Goal: Find contact information: Find contact information

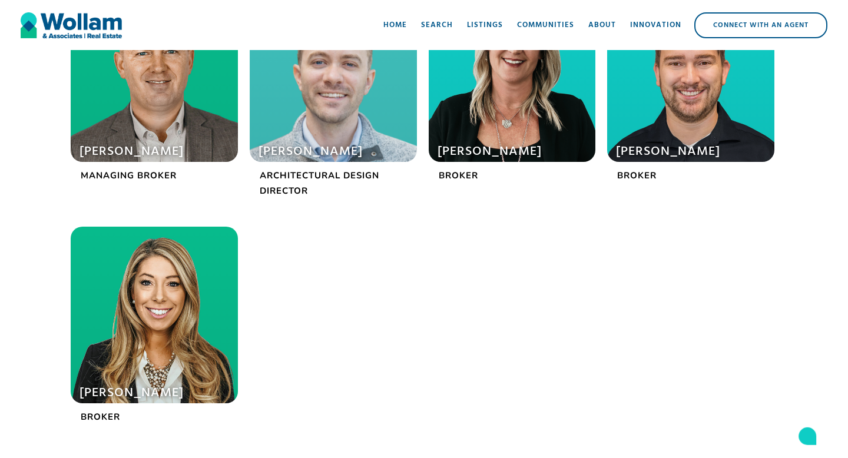
scroll to position [405, 0]
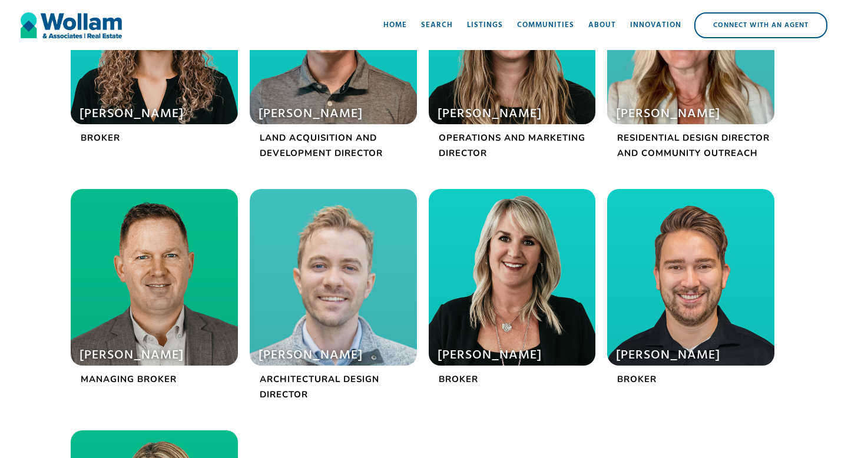
click at [185, 108] on h1 "[PERSON_NAME]" at bounding box center [147, 114] width 134 height 16
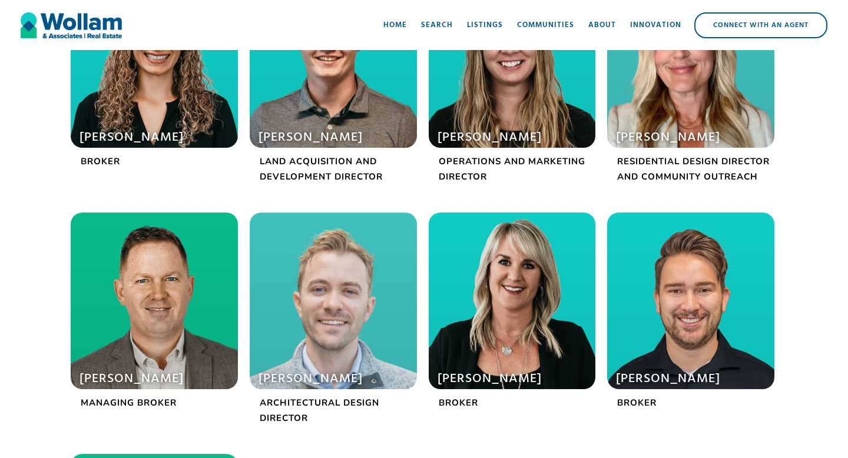
scroll to position [356, 0]
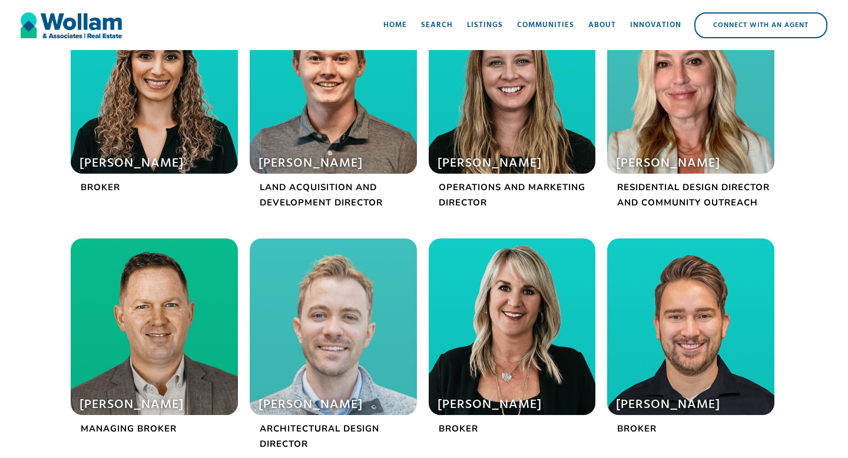
click at [340, 166] on h1 "[PERSON_NAME]" at bounding box center [326, 163] width 134 height 16
click at [340, 136] on div at bounding box center [333, 85] width 167 height 177
drag, startPoint x: 363, startPoint y: 161, endPoint x: 257, endPoint y: 161, distance: 106.0
click at [257, 161] on div "[PERSON_NAME]" at bounding box center [333, 85] width 167 height 177
copy div "Blake Wollam"
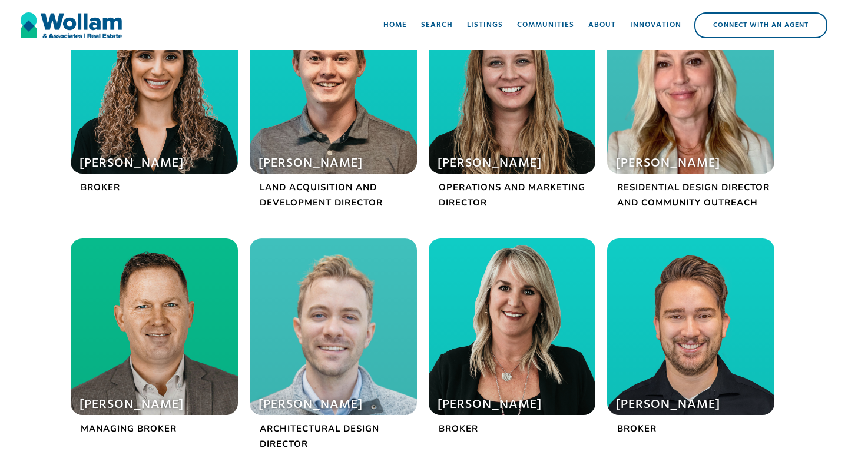
click at [353, 193] on p "Land Acquisition and Development Director" at bounding box center [333, 195] width 167 height 31
click at [335, 160] on h1 "Blake Wollam" at bounding box center [326, 163] width 134 height 16
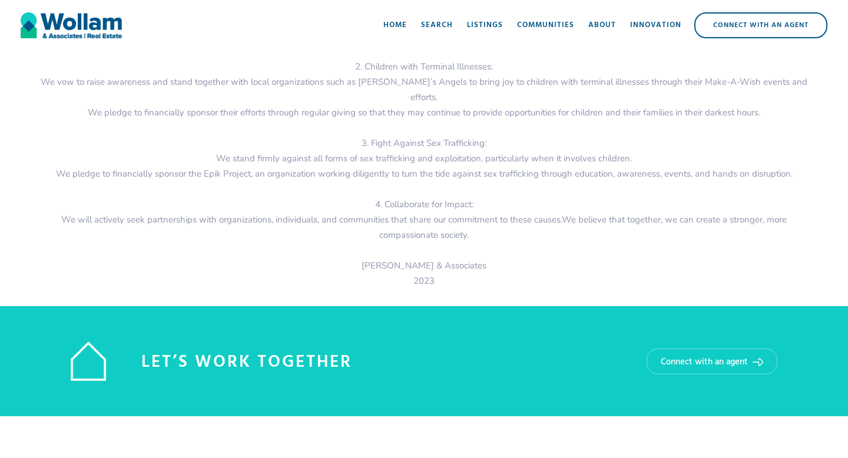
scroll to position [1753, 0]
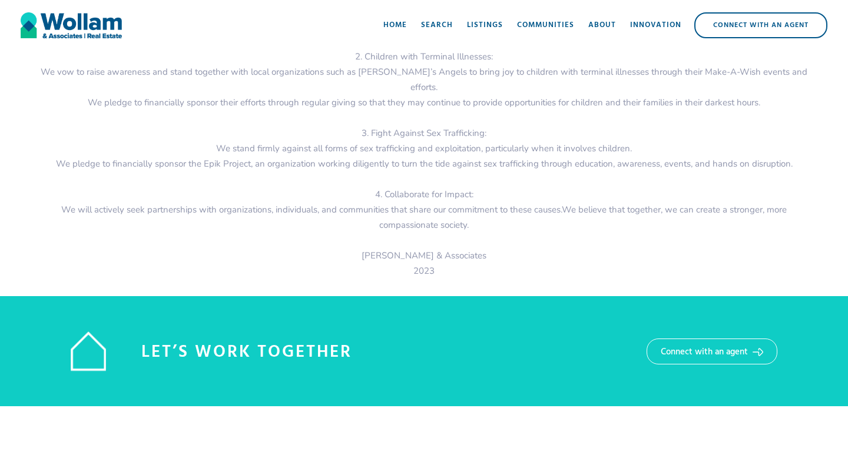
click at [741, 346] on div "Connect with an agent" at bounding box center [704, 352] width 87 height 12
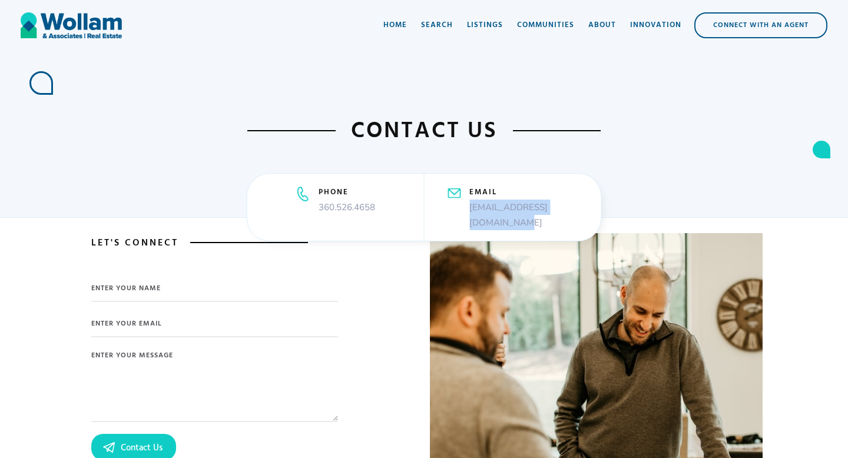
drag, startPoint x: 575, startPoint y: 222, endPoint x: 445, endPoint y: 220, distance: 130.2
click at [445, 220] on div "email [EMAIL_ADDRESS][DOMAIN_NAME]" at bounding box center [512, 207] width 177 height 67
copy p "[EMAIL_ADDRESS][DOMAIN_NAME]"
click at [599, 24] on div "About" at bounding box center [602, 25] width 28 height 12
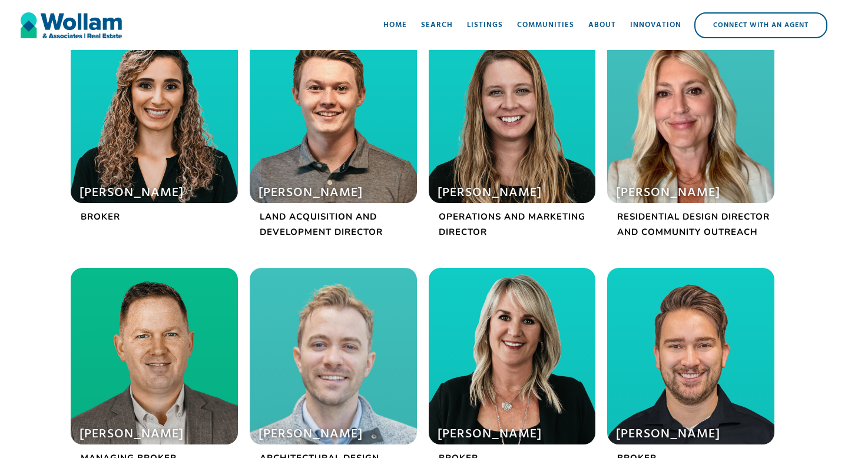
scroll to position [330, 0]
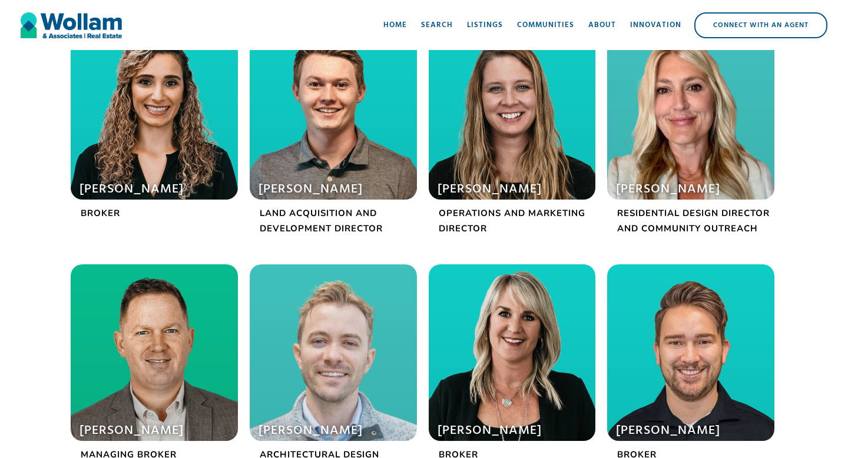
click at [480, 176] on div at bounding box center [512, 111] width 167 height 177
click at [182, 148] on div at bounding box center [154, 111] width 167 height 177
click at [118, 212] on p "Broker" at bounding box center [154, 213] width 167 height 15
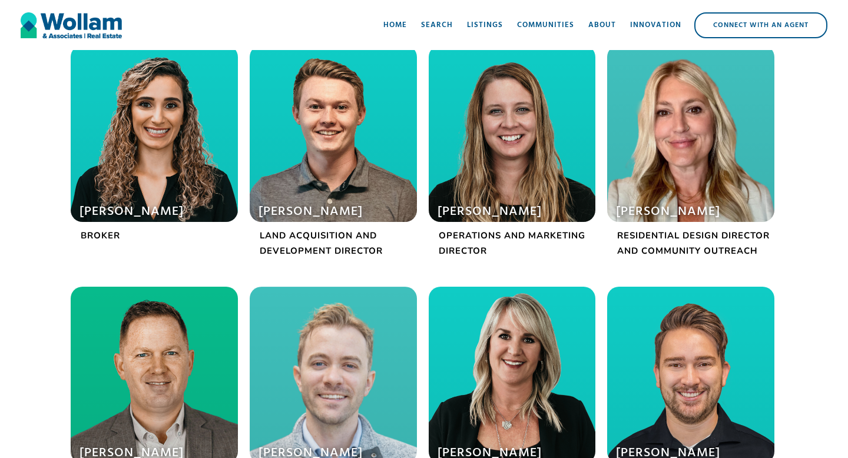
scroll to position [500, 0]
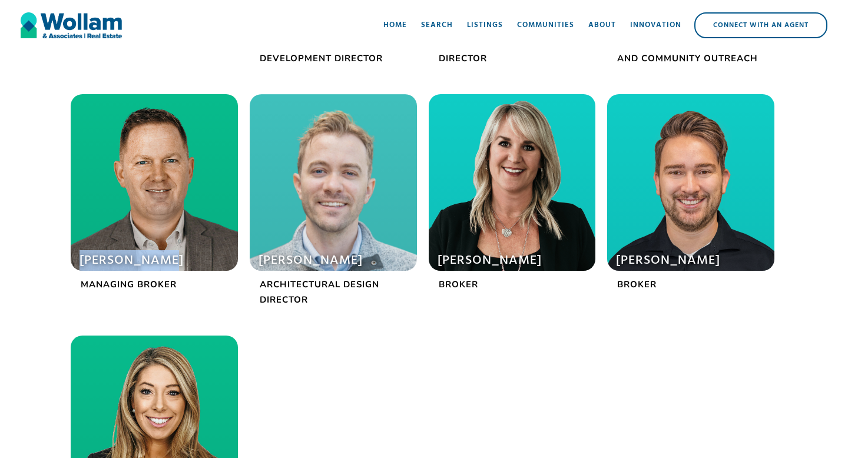
drag, startPoint x: 197, startPoint y: 263, endPoint x: 81, endPoint y: 263, distance: 116.6
click at [81, 263] on h1 "Terry Wollam" at bounding box center [147, 261] width 134 height 16
copy h1 "Terry Wollam"
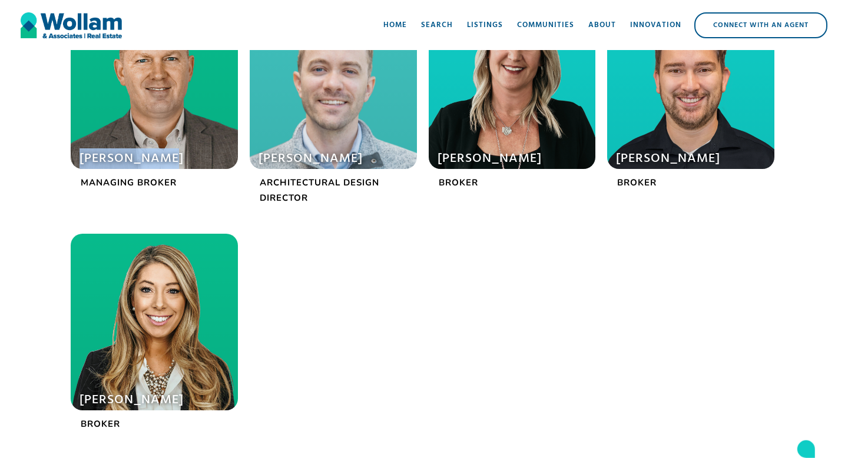
scroll to position [630, 0]
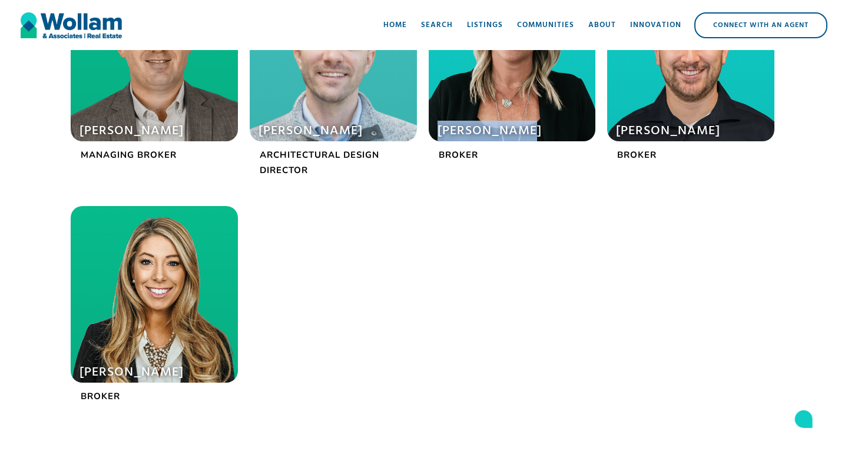
drag, startPoint x: 541, startPoint y: 128, endPoint x: 435, endPoint y: 124, distance: 106.1
click at [435, 124] on div "Vikki Jensen" at bounding box center [512, 53] width 167 height 177
copy div "Vikki Jensen"
drag, startPoint x: 737, startPoint y: 125, endPoint x: 620, endPoint y: 133, distance: 117.4
click at [620, 133] on h1 "William Miller" at bounding box center [683, 131] width 134 height 16
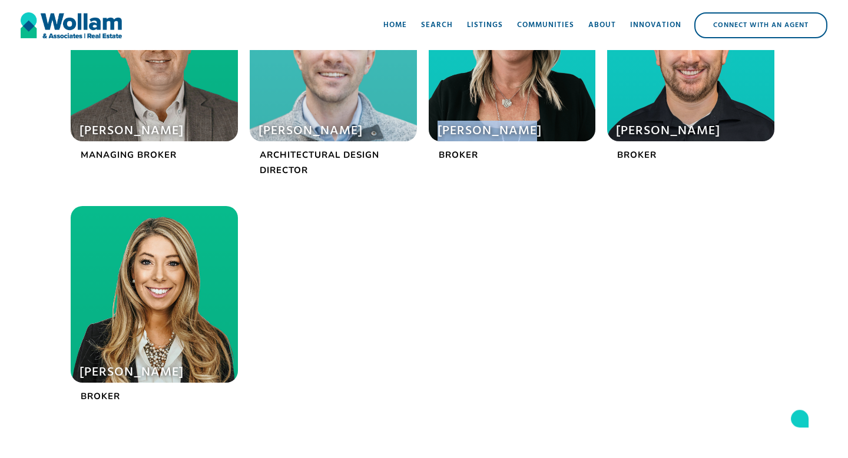
copy h1 "William Miller"
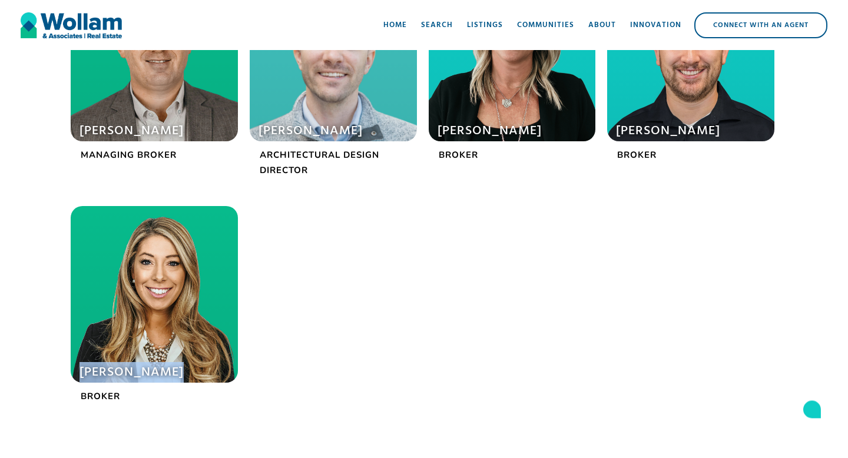
drag, startPoint x: 206, startPoint y: 375, endPoint x: 31, endPoint y: 375, distance: 174.9
click at [31, 375] on div "Meet the team Ala Malyakin Broker Blake Wollam Land Acquisition and Development…" at bounding box center [424, 26] width 848 height 868
copy div "Gina Turnbull"
